Goal: Find specific page/section: Find specific page/section

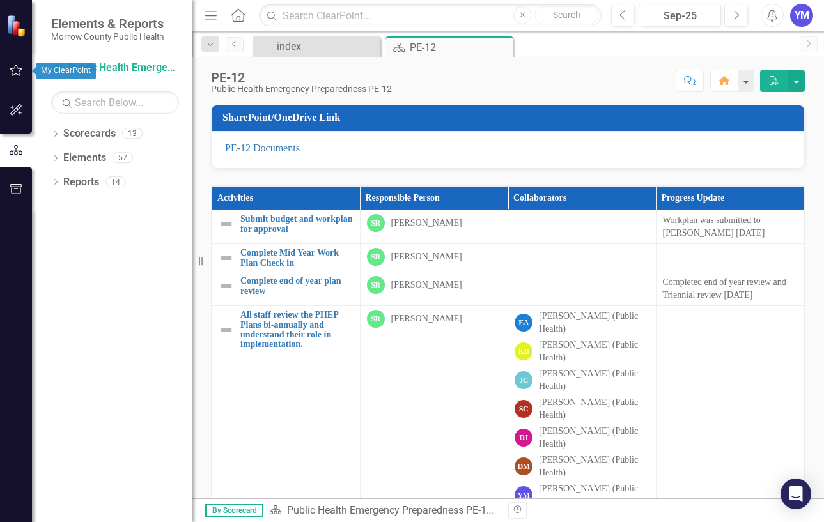
click at [15, 69] on icon "button" at bounding box center [16, 71] width 12 height 12
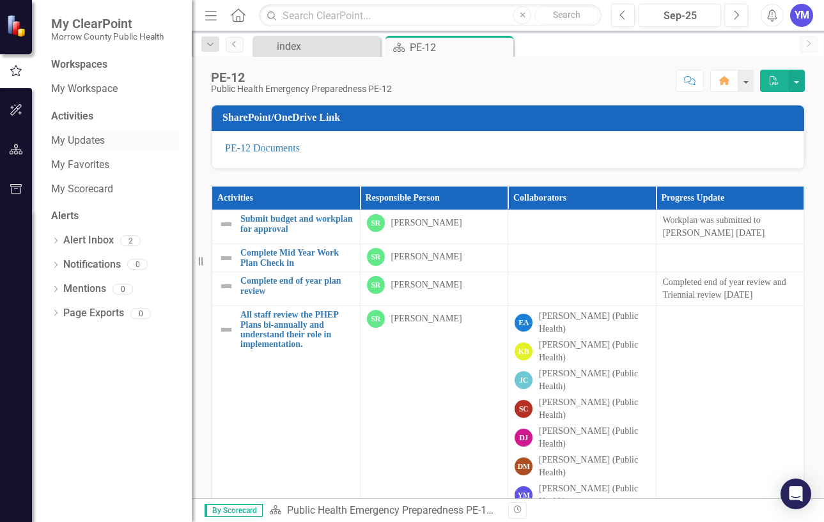
click at [89, 137] on link "My Updates" at bounding box center [115, 141] width 128 height 15
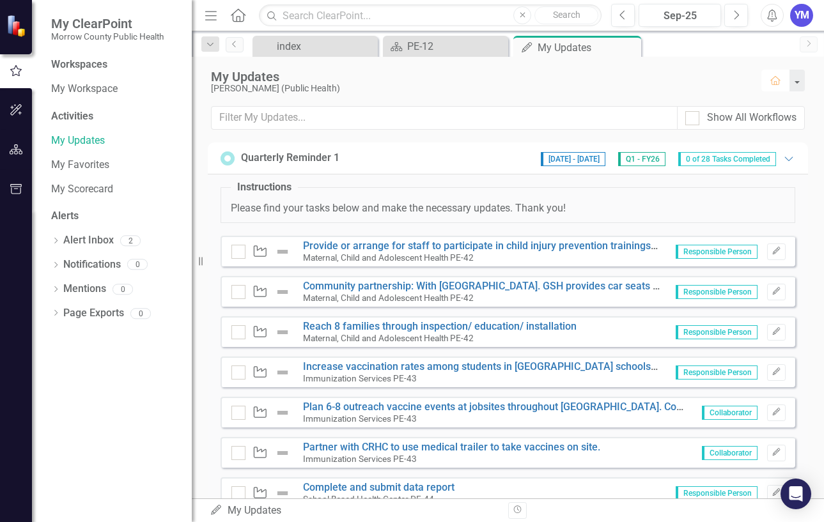
click at [772, 85] on button "Home" at bounding box center [775, 81] width 28 height 22
click at [778, 81] on icon "button" at bounding box center [775, 80] width 10 height 9
click at [773, 79] on icon "button" at bounding box center [775, 80] width 10 height 9
click at [794, 79] on button "button" at bounding box center [796, 81] width 17 height 22
click at [774, 81] on icon "button" at bounding box center [775, 80] width 10 height 9
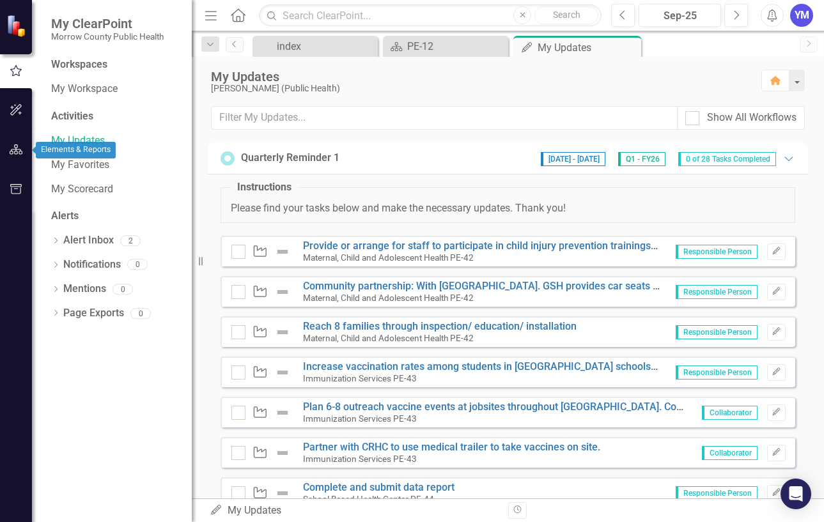
click at [10, 152] on icon "button" at bounding box center [16, 149] width 13 height 10
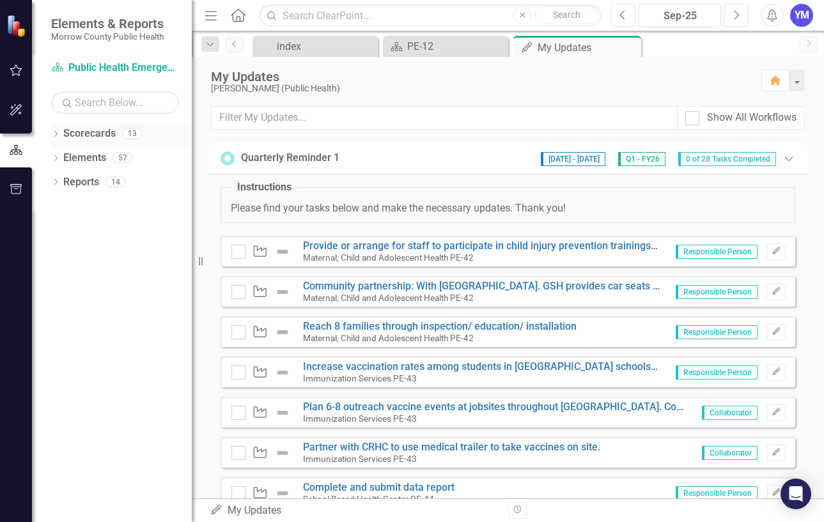
click at [93, 137] on link "Scorecards" at bounding box center [89, 134] width 52 height 15
click at [98, 66] on link "Scorecard Public Health Emergency Preparedness PE-12" at bounding box center [115, 68] width 128 height 15
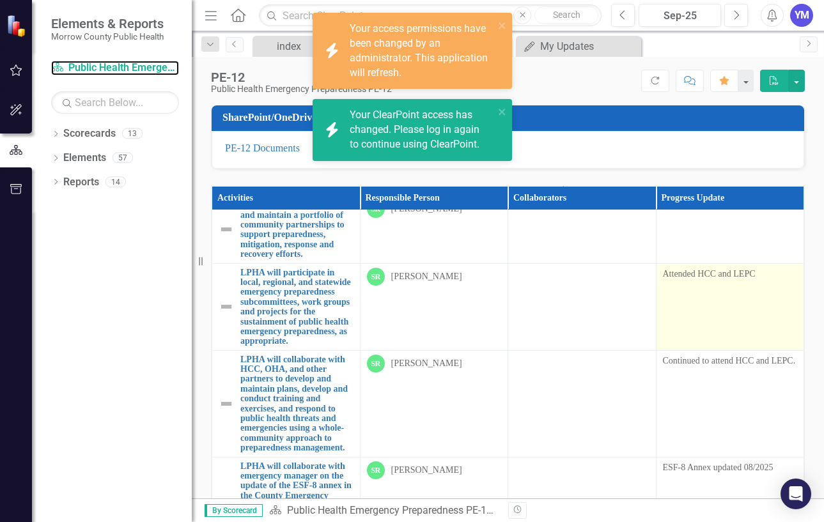
scroll to position [437, 0]
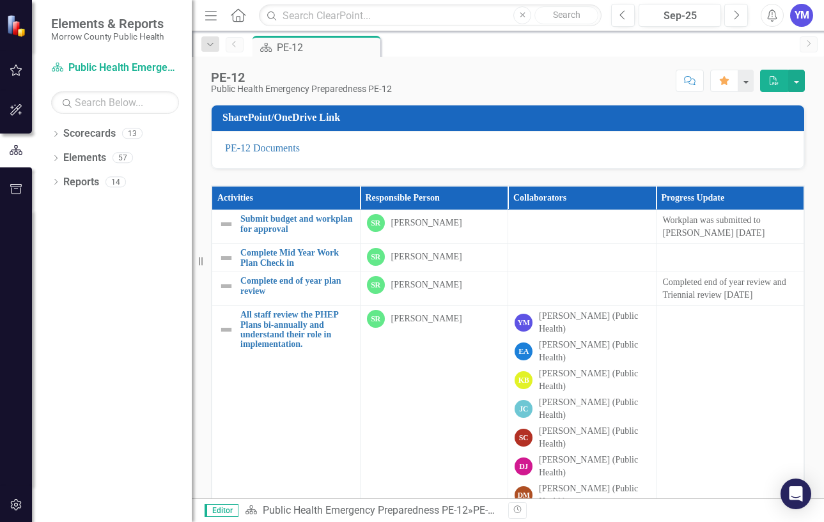
scroll to position [437, 0]
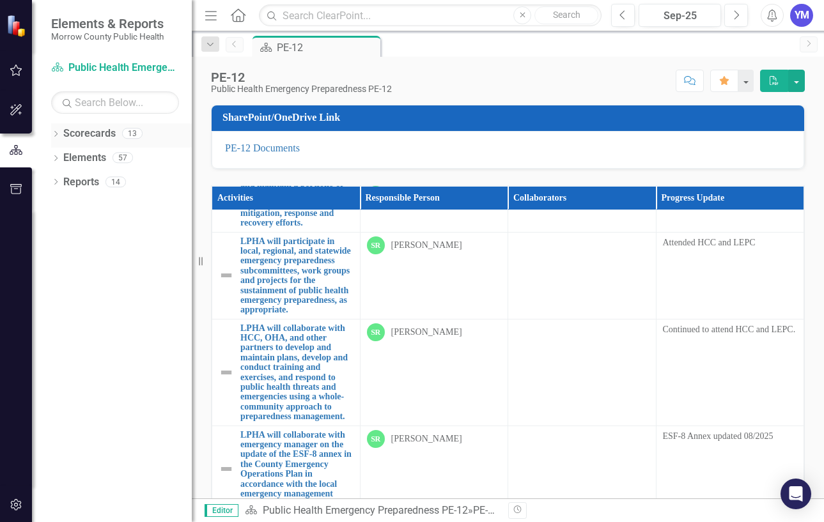
click at [56, 132] on icon at bounding box center [55, 134] width 3 height 6
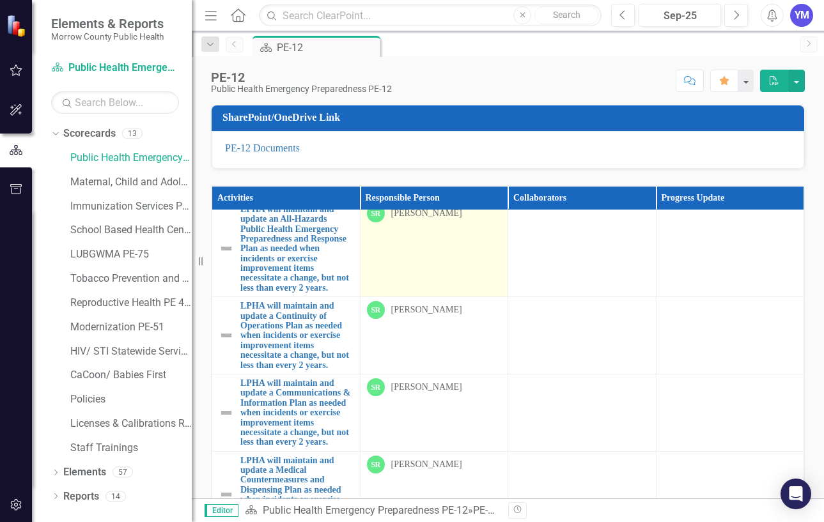
scroll to position [728, 0]
